Goal: Information Seeking & Learning: Learn about a topic

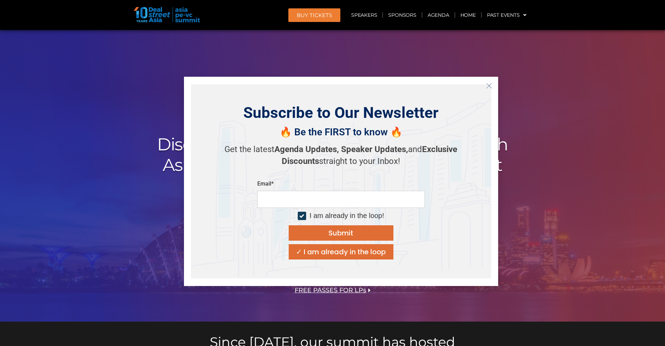
click at [490, 85] on icon "Close" at bounding box center [489, 86] width 6 height 6
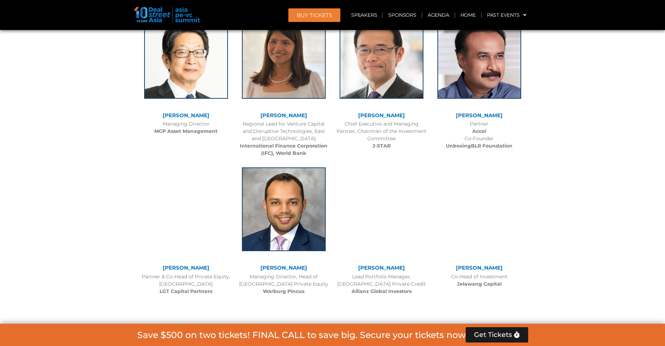
scroll to position [1121, 0]
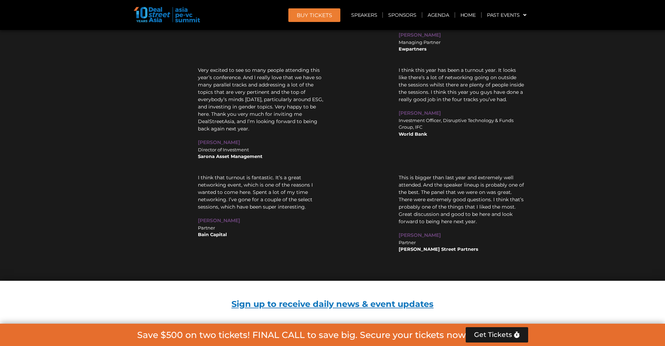
scroll to position [6410, 0]
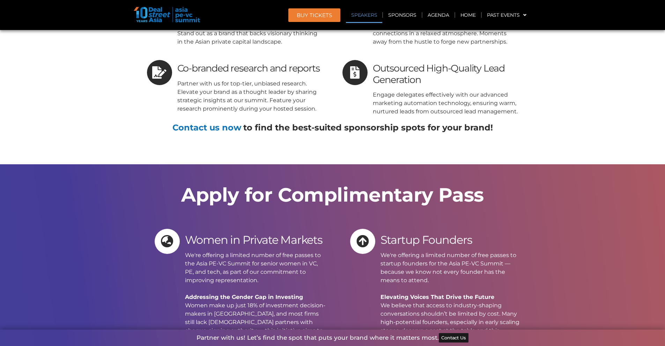
scroll to position [4620, 0]
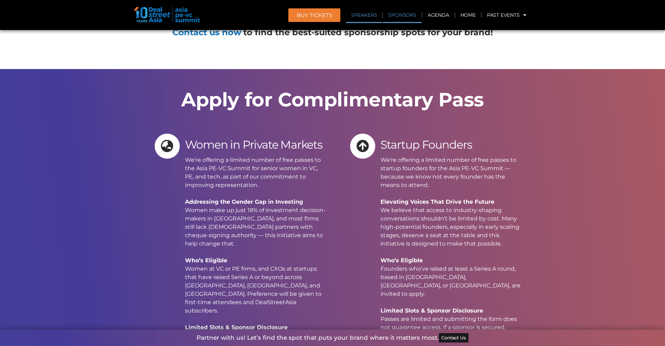
click at [409, 15] on link "Sponsors" at bounding box center [402, 15] width 38 height 16
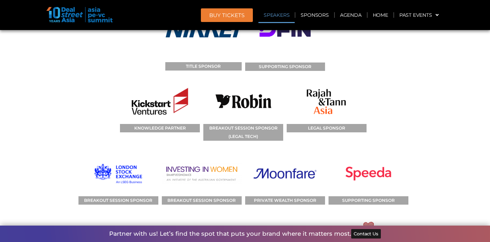
scroll to position [5125, 0]
click at [418, 91] on div "SPONSORS TITLE SPONSOR SUPPORTING SPONSOR KNOWLEDGE PARTNER BREAKOUT SESSION SP…" at bounding box center [245, 178] width 398 height 423
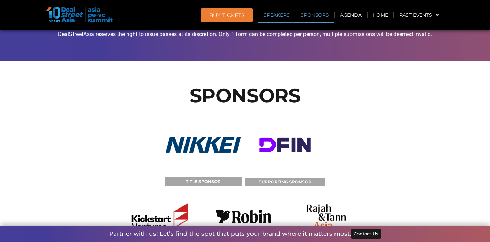
scroll to position [5010, 0]
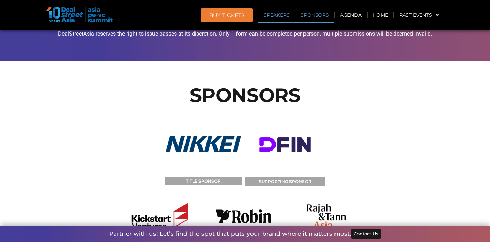
drag, startPoint x: 209, startPoint y: 119, endPoint x: 274, endPoint y: 131, distance: 65.3
copy figcaption "BREAKOUT SESSION SPONSOR (LEGAL TECH)"
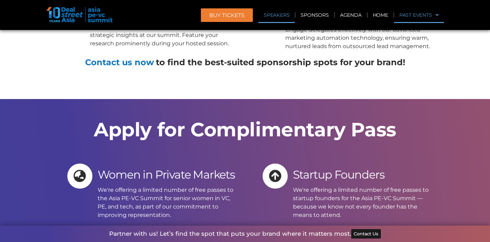
scroll to position [4520, 0]
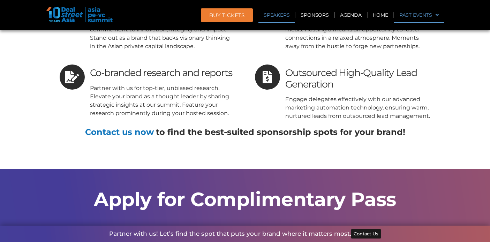
click at [427, 17] on link "Past Events" at bounding box center [419, 15] width 50 height 16
